Goal: Task Accomplishment & Management: Manage account settings

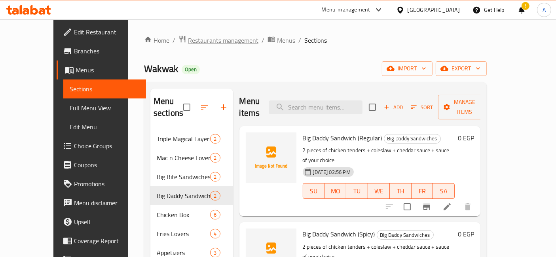
click at [188, 40] on span "Restaurants management" at bounding box center [223, 40] width 70 height 9
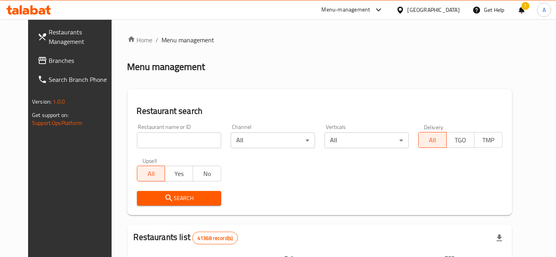
click at [197, 139] on input "search" at bounding box center [179, 141] width 84 height 16
type input "n kitchen"
click button "Search" at bounding box center [179, 198] width 84 height 15
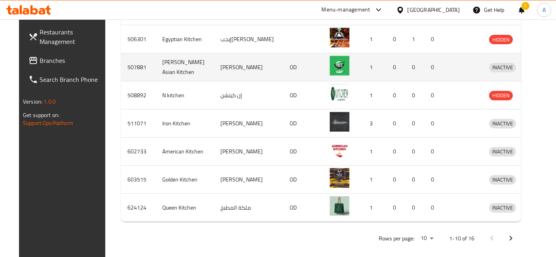
scroll to position [340, 0]
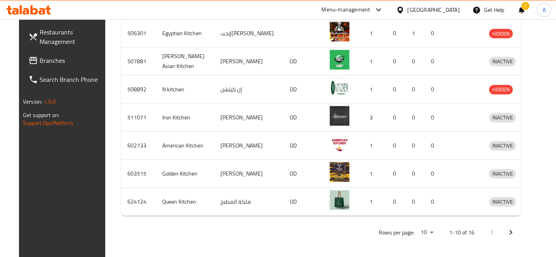
click at [516, 231] on icon "Next page" at bounding box center [510, 232] width 9 height 9
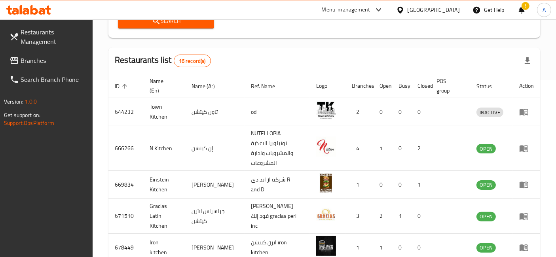
scroll to position [191, 0]
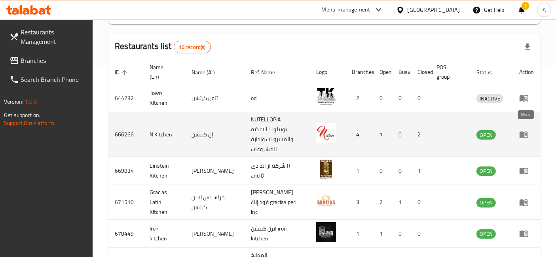
click at [526, 130] on icon "enhanced table" at bounding box center [523, 134] width 9 height 9
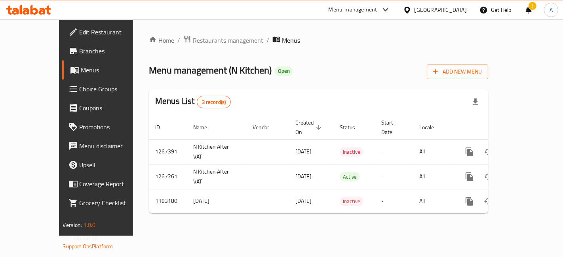
click at [80, 36] on span "Edit Restaurant" at bounding box center [113, 31] width 67 height 9
